Goal: Browse casually

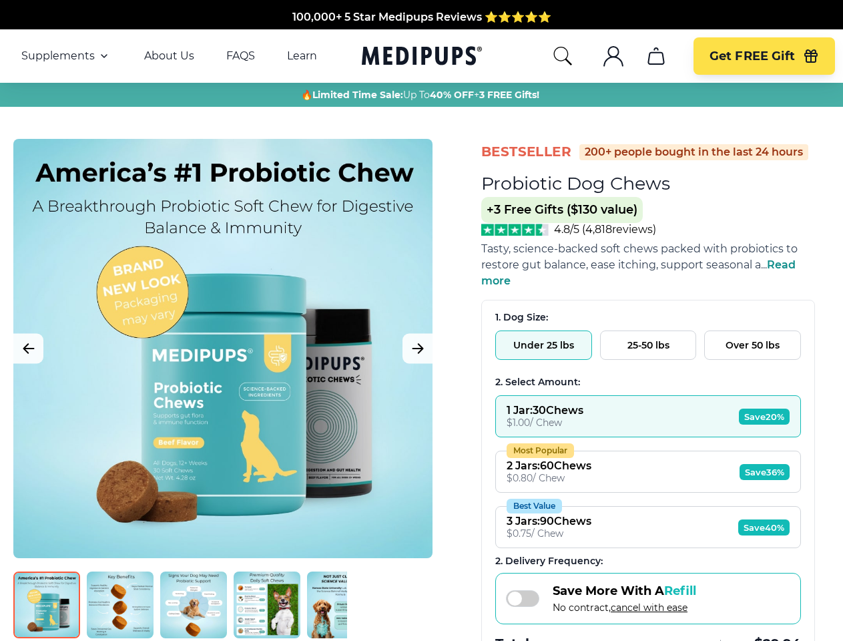
click at [66, 56] on span "Supplements" at bounding box center [57, 55] width 73 height 13
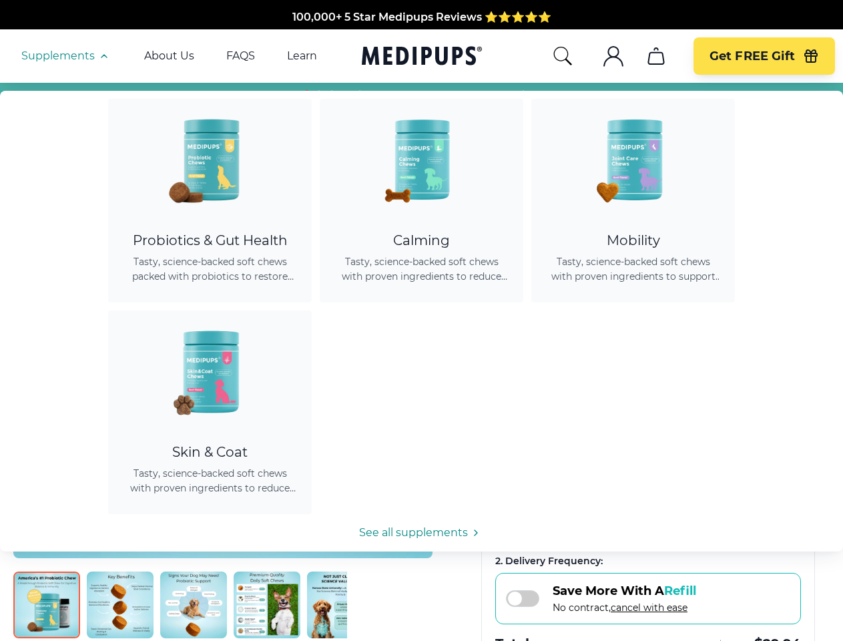
click at [103, 56] on icon "button" at bounding box center [104, 56] width 16 height 16
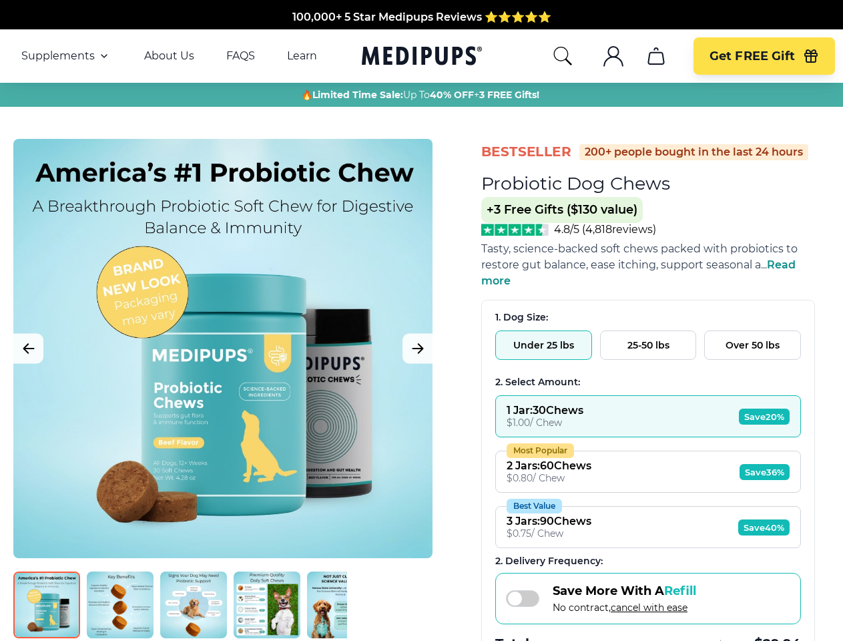
click at [562, 56] on icon "search" at bounding box center [562, 55] width 21 height 21
click at [613, 56] on icon ".cls-1{fill:none;stroke:currentColor;stroke-miterlimit:10;stroke-width:1.5px;}" at bounding box center [613, 55] width 21 height 21
click at [656, 56] on icon "cart" at bounding box center [656, 55] width 21 height 21
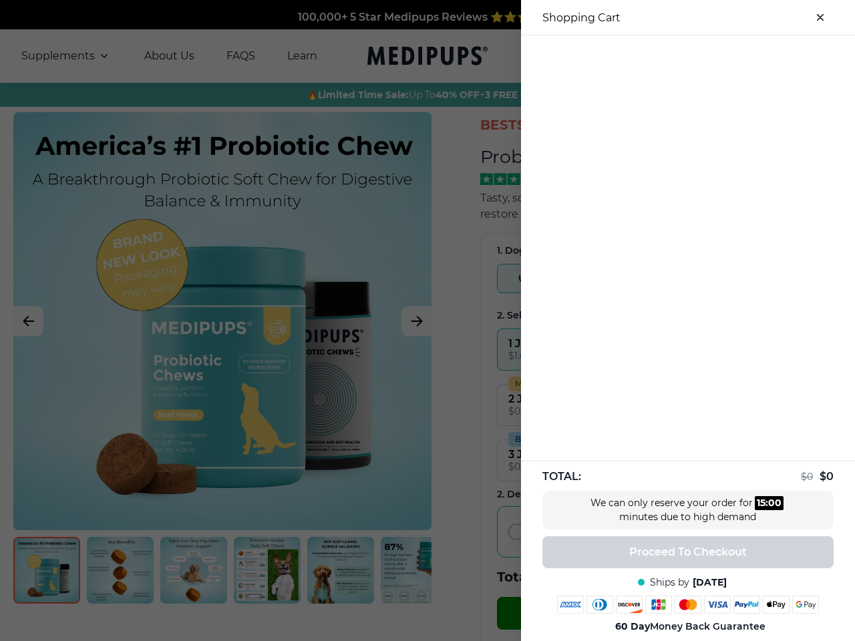
click at [656, 56] on div at bounding box center [427, 320] width 855 height 641
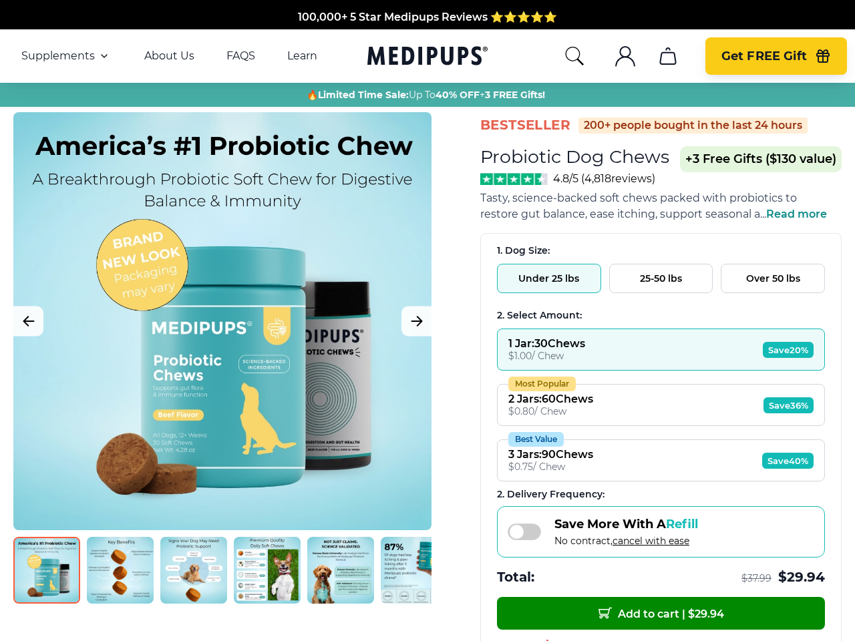
click at [764, 56] on span "Get FREE Gift" at bounding box center [763, 56] width 85 height 15
click at [816, 56] on icon "button" at bounding box center [822, 57] width 12 height 9
